Goal: Task Accomplishment & Management: Complete application form

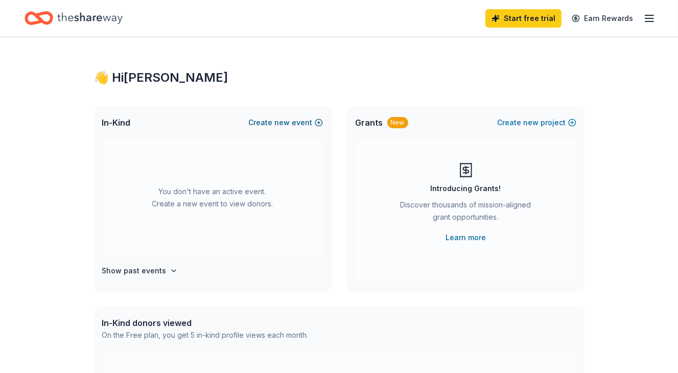
click at [284, 121] on span "new" at bounding box center [282, 122] width 15 height 12
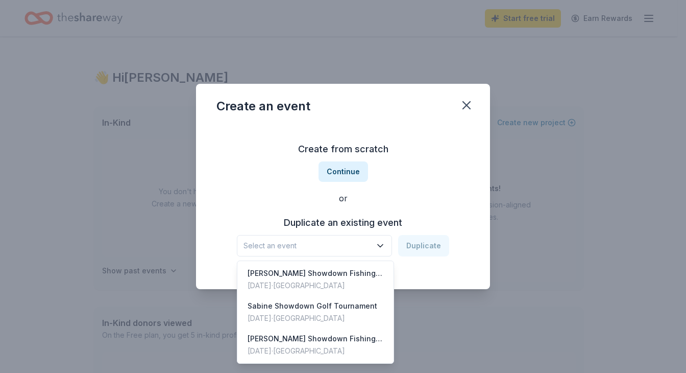
click at [382, 245] on icon "button" at bounding box center [380, 246] width 10 height 10
click at [315, 315] on div "[DATE] · [GEOGRAPHIC_DATA]" at bounding box center [313, 318] width 130 height 12
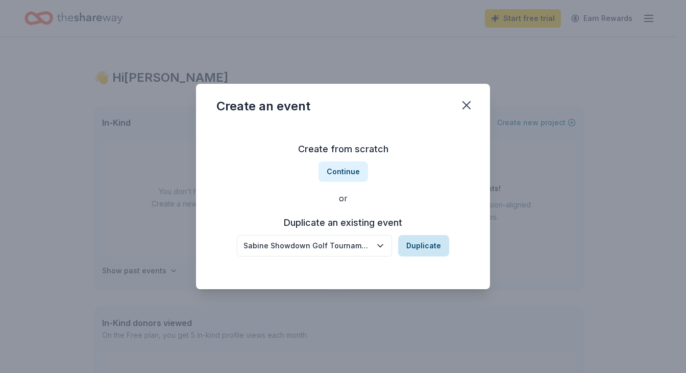
click at [417, 244] on button "Duplicate" at bounding box center [423, 245] width 51 height 21
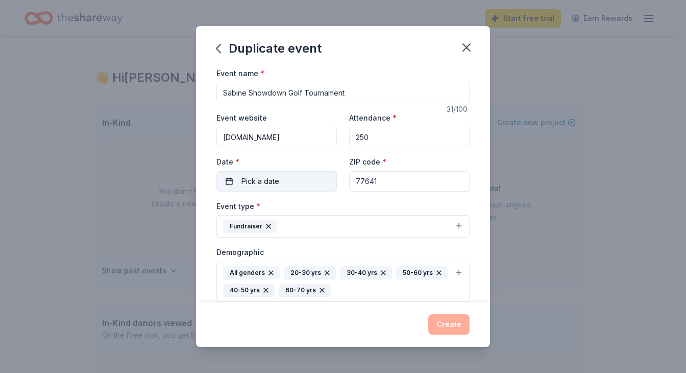
click at [243, 178] on span "Pick a date" at bounding box center [261, 181] width 38 height 12
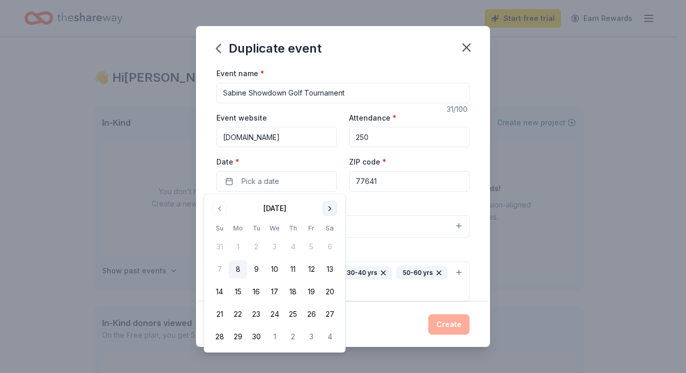
click at [328, 204] on button "Go to next month" at bounding box center [330, 208] width 14 height 14
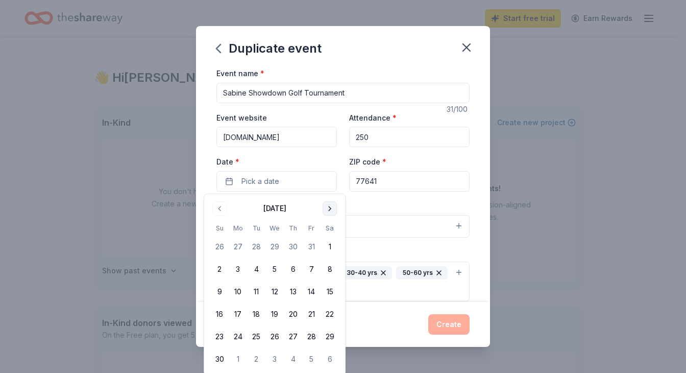
click at [328, 204] on button "Go to next month" at bounding box center [330, 208] width 14 height 14
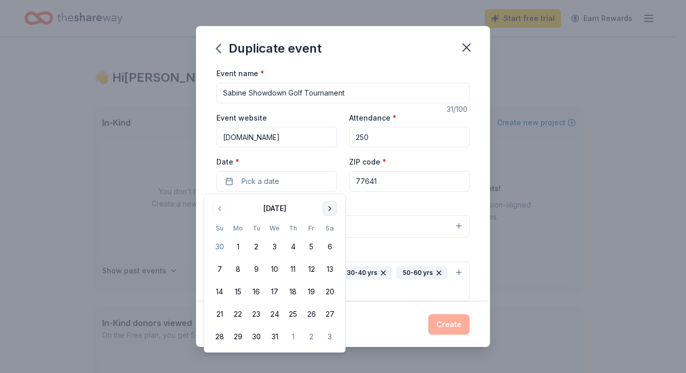
click at [328, 204] on button "Go to next month" at bounding box center [330, 208] width 14 height 14
click at [309, 264] on button "10" at bounding box center [311, 269] width 18 height 18
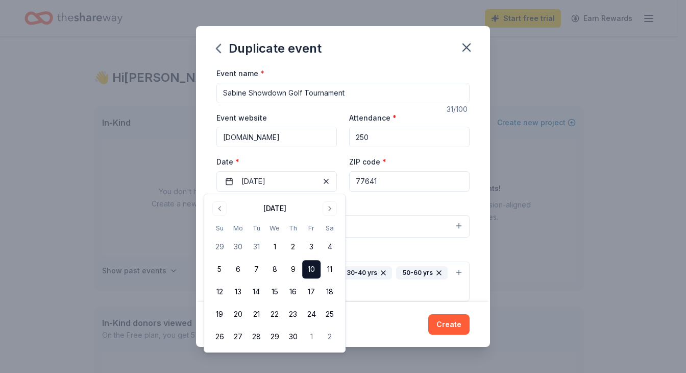
click at [417, 60] on div "Duplicate event" at bounding box center [343, 46] width 294 height 41
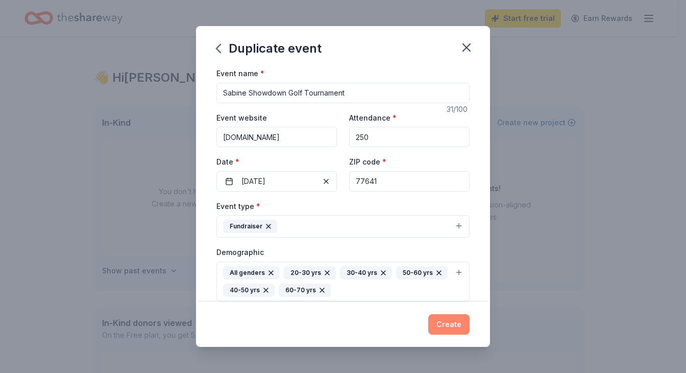
click at [453, 321] on button "Create" at bounding box center [448, 324] width 41 height 20
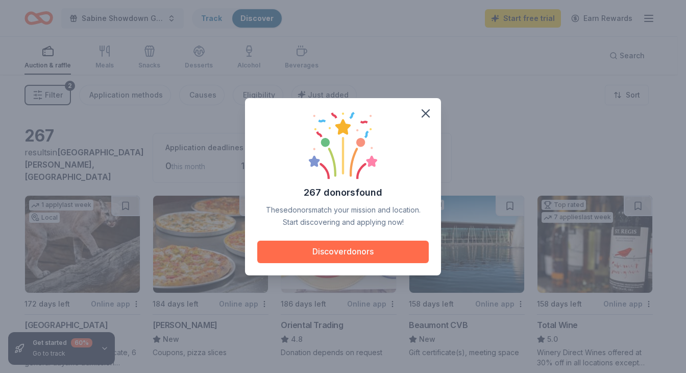
click at [388, 253] on button "Discover donors" at bounding box center [343, 252] width 172 height 22
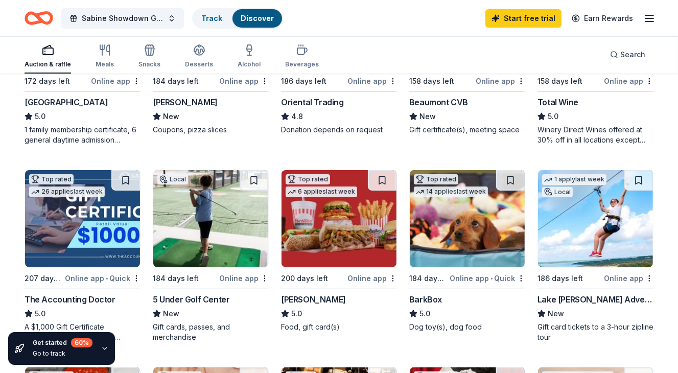
scroll to position [223, 0]
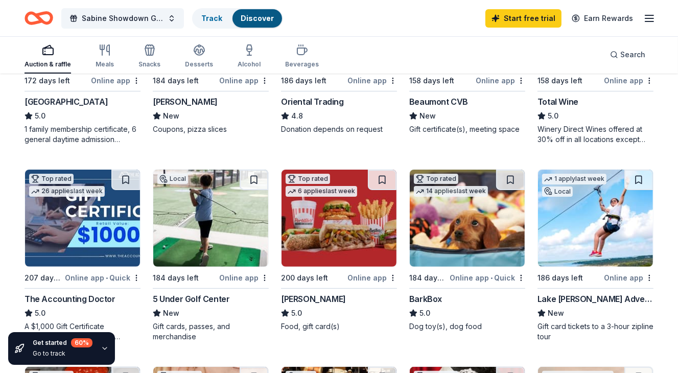
click at [624, 271] on div "Online app" at bounding box center [629, 277] width 50 height 13
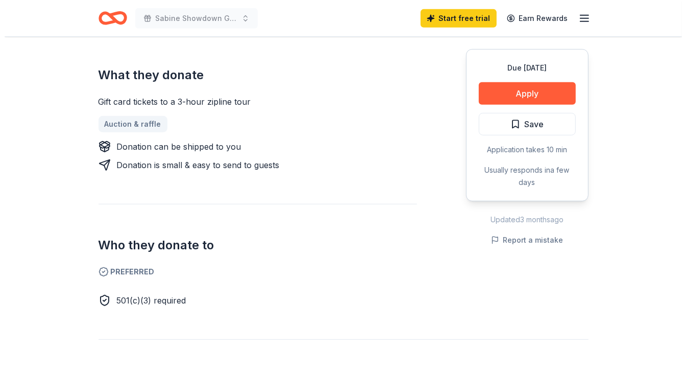
scroll to position [447, 0]
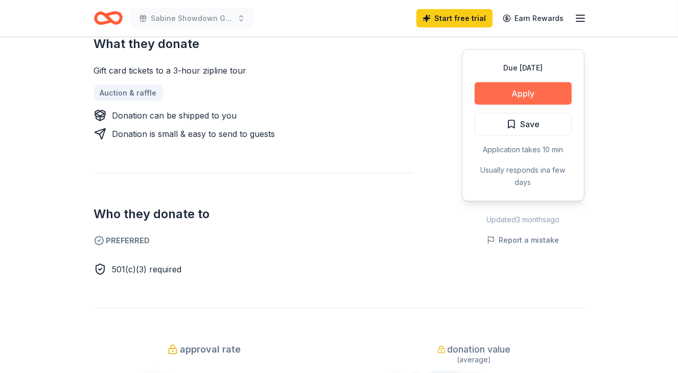
click at [506, 91] on button "Apply" at bounding box center [522, 93] width 97 height 22
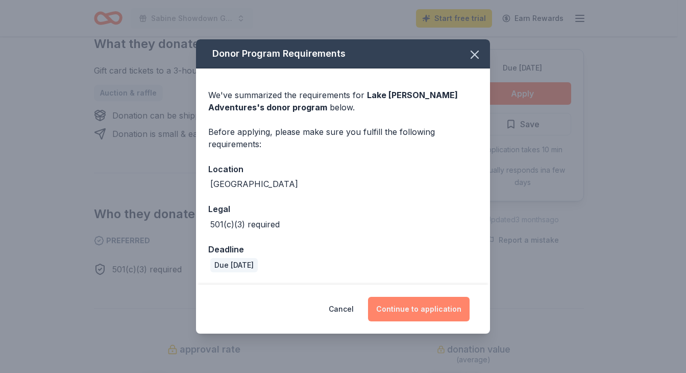
click at [404, 304] on button "Continue to application" at bounding box center [419, 309] width 102 height 25
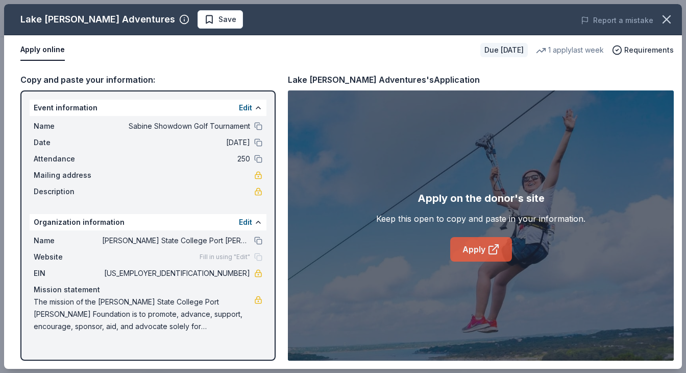
click at [485, 247] on link "Apply" at bounding box center [481, 249] width 62 height 25
